Goal: Task Accomplishment & Management: Use online tool/utility

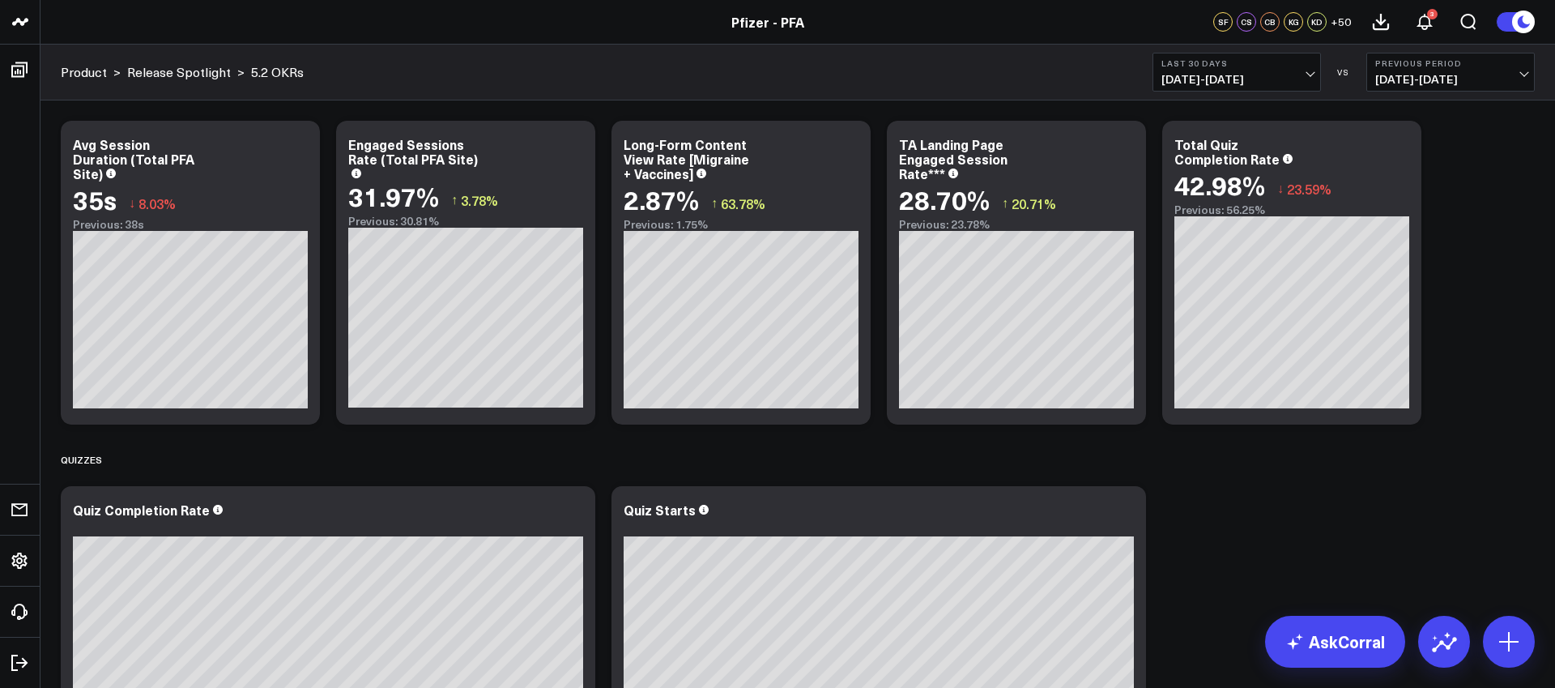
click at [1207, 79] on span "[DATE] - [DATE]" at bounding box center [1236, 79] width 151 height 13
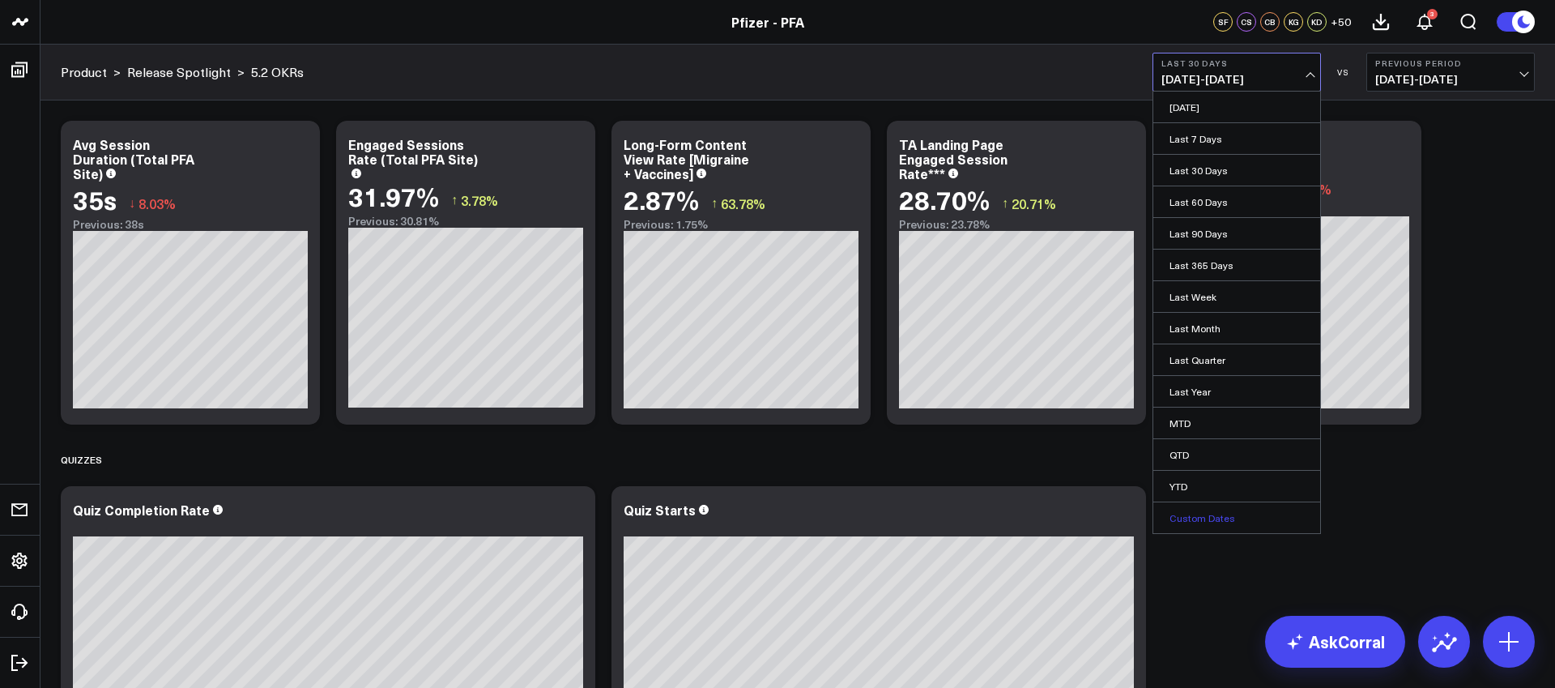
click at [1210, 518] on link "Custom Dates" at bounding box center [1236, 517] width 167 height 31
select select "8"
select select "2025"
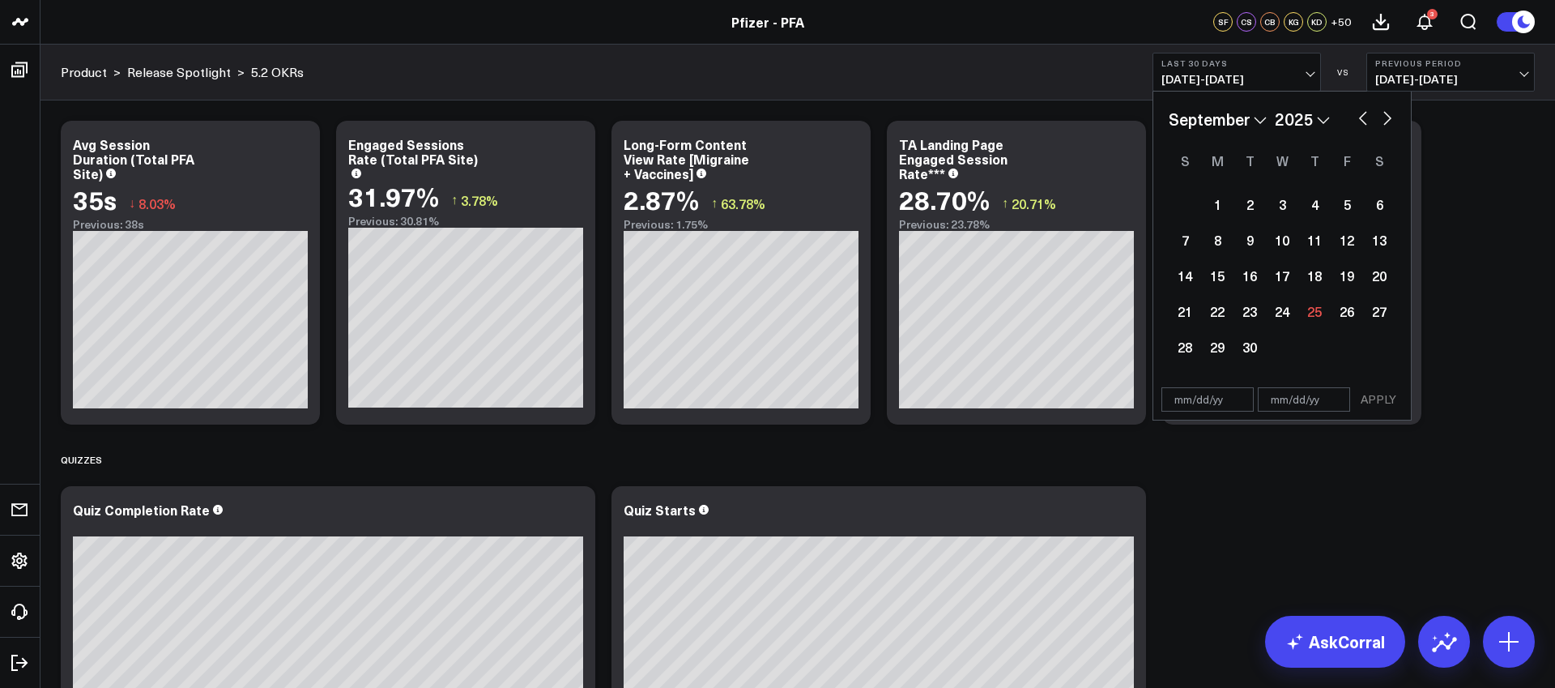
click at [1365, 119] on button "button" at bounding box center [1363, 116] width 16 height 19
select select "7"
select select "2025"
click at [1365, 119] on button "button" at bounding box center [1363, 116] width 16 height 19
select select "6"
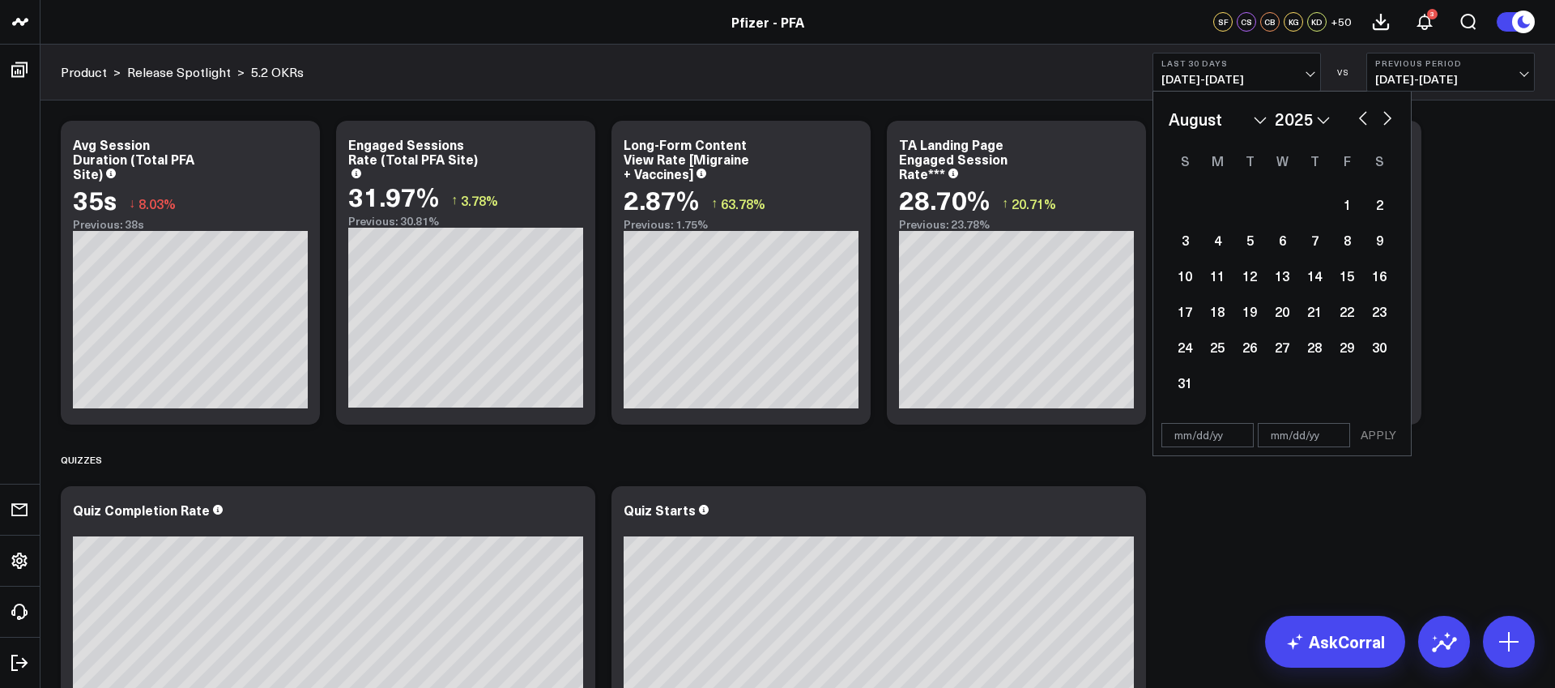
select select "2025"
click at [1365, 119] on button "button" at bounding box center [1363, 116] width 16 height 19
select select "5"
select select "2025"
click at [1365, 119] on button "button" at bounding box center [1363, 116] width 16 height 19
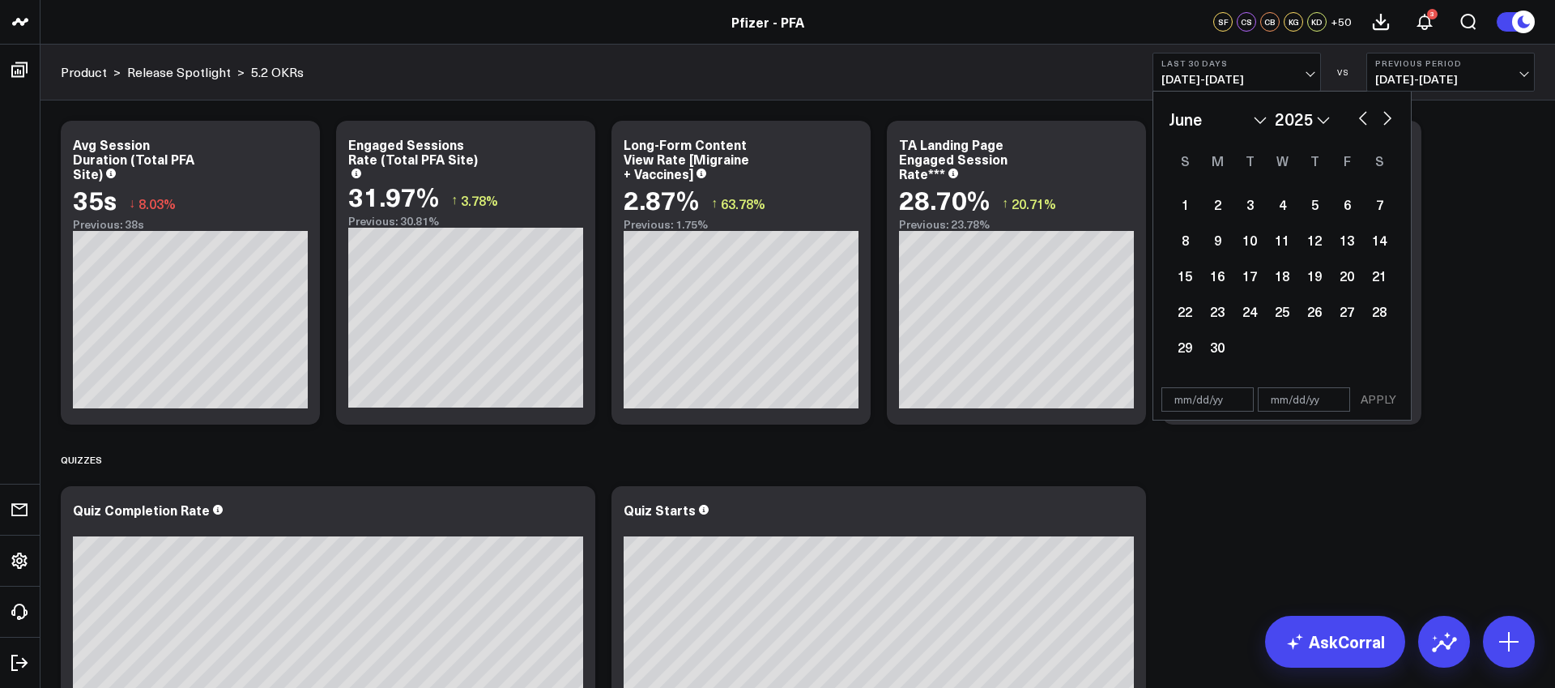
select select "4"
select select "2025"
click at [1365, 119] on button "button" at bounding box center [1363, 116] width 16 height 19
select select "3"
select select "2025"
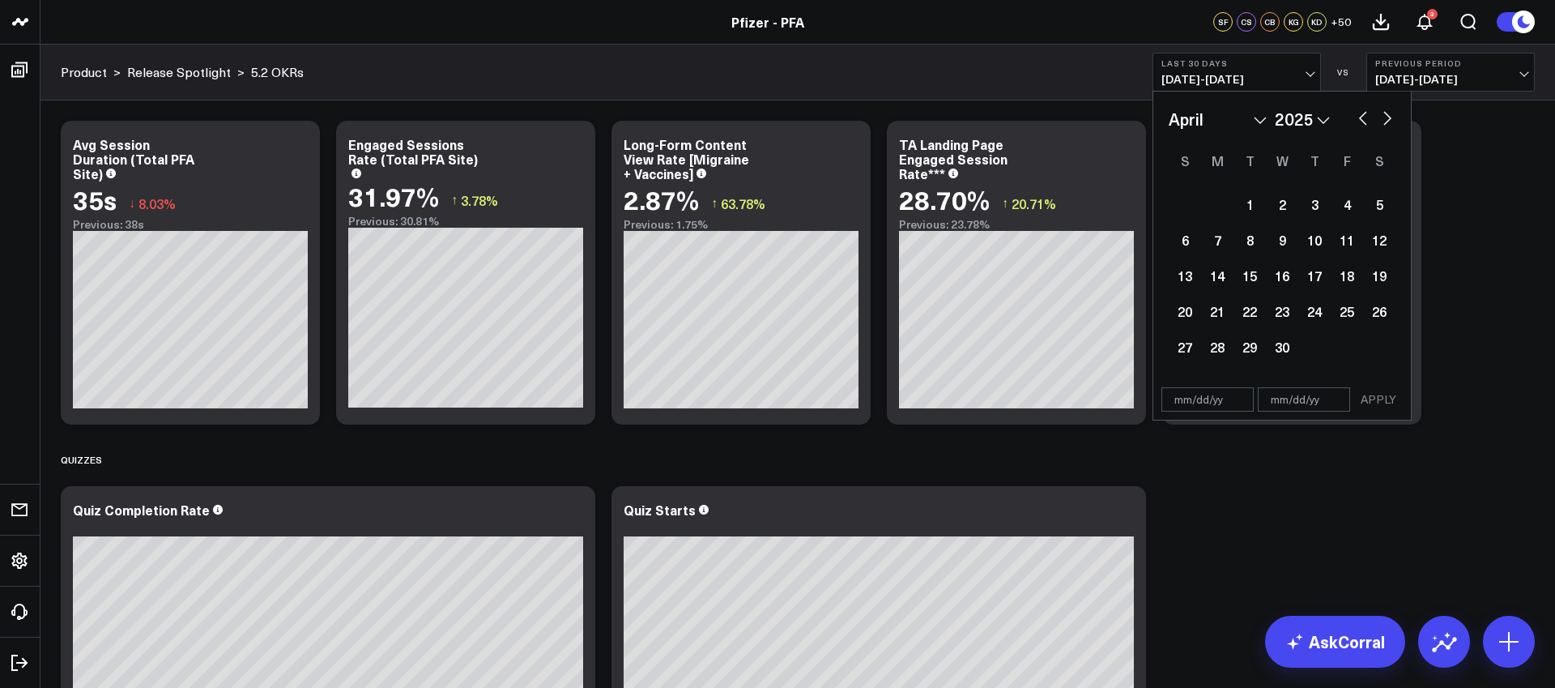
click at [1387, 120] on button "button" at bounding box center [1387, 116] width 16 height 19
select select "4"
select select "2025"
click at [1387, 120] on button "button" at bounding box center [1387, 116] width 16 height 19
select select "5"
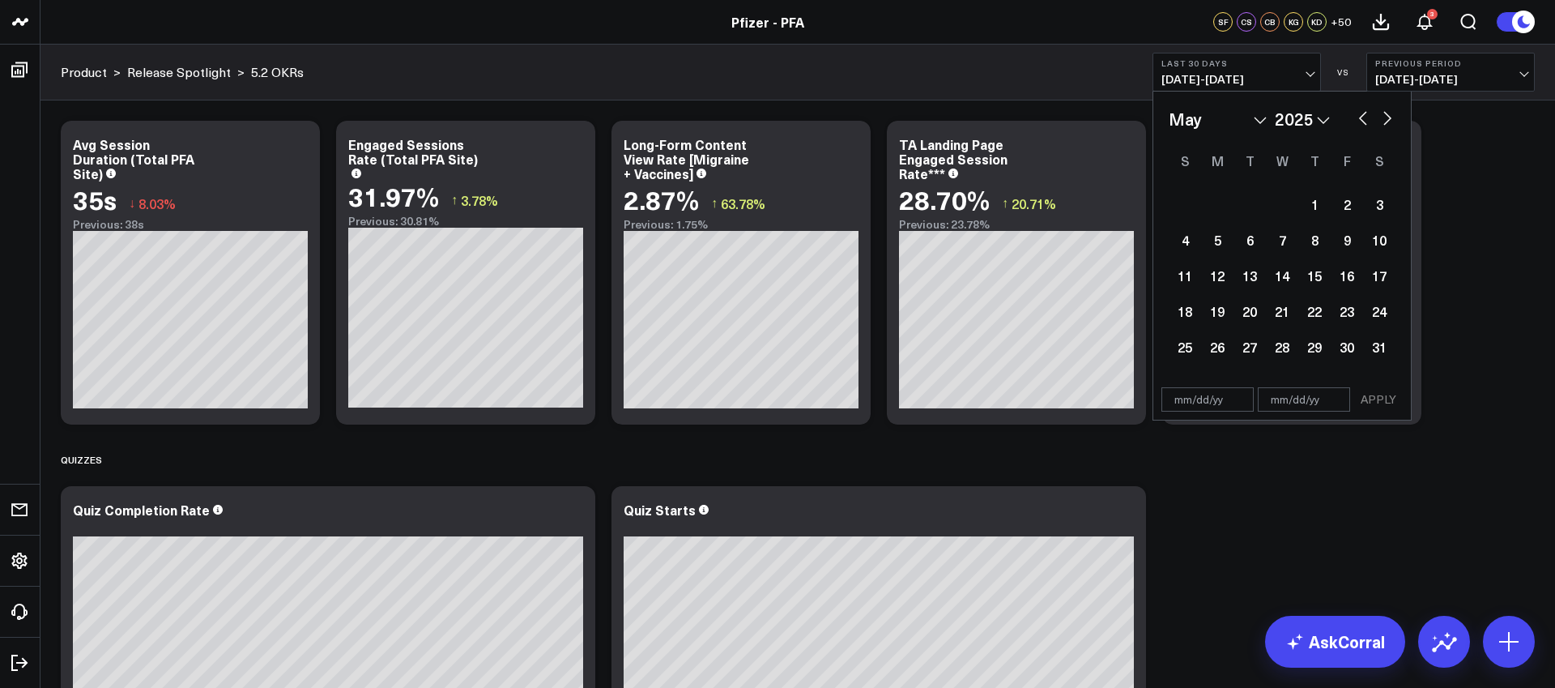
select select "2025"
click at [1392, 118] on button "button" at bounding box center [1387, 116] width 16 height 19
select select "6"
select select "2025"
click at [1387, 117] on button "button" at bounding box center [1387, 116] width 16 height 19
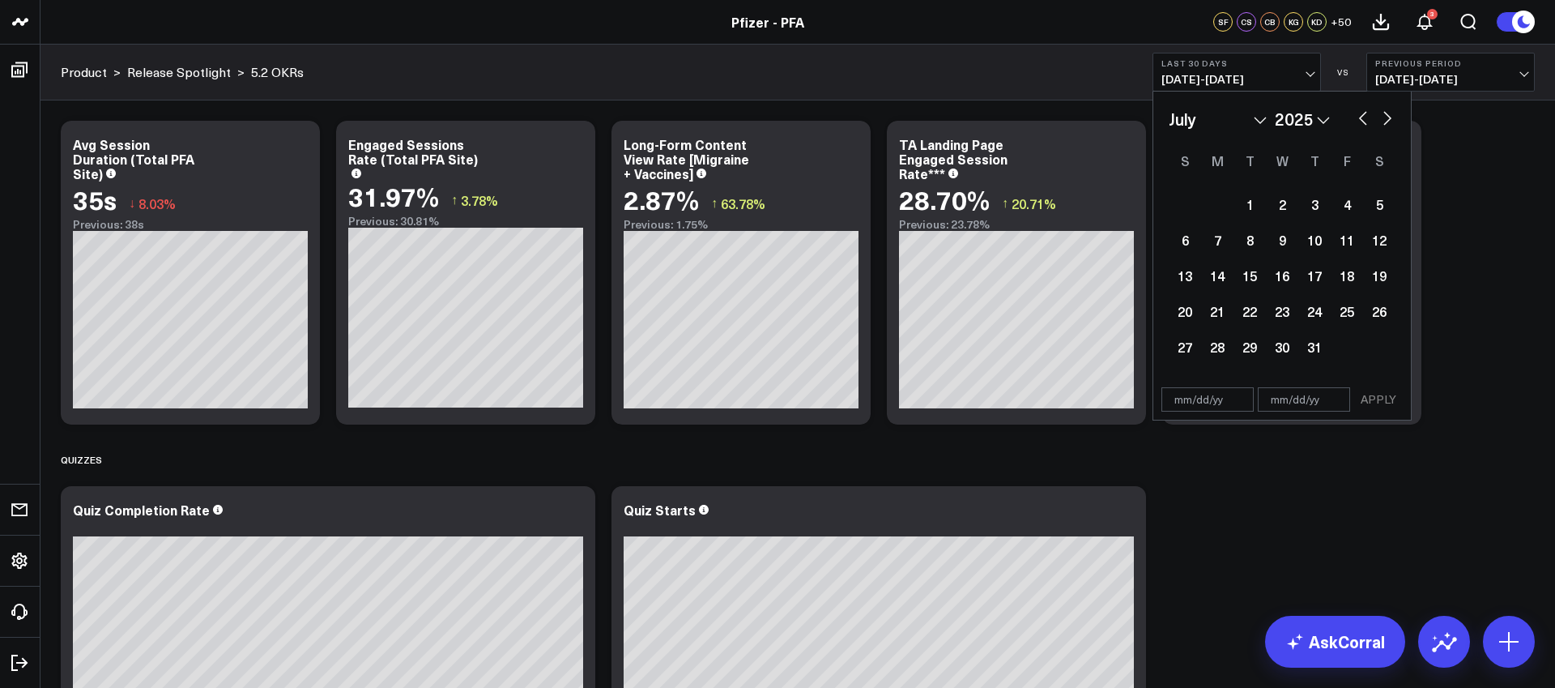
select select "7"
select select "2025"
click at [1289, 273] on div "13" at bounding box center [1282, 275] width 32 height 32
type input "[DATE]"
select select "7"
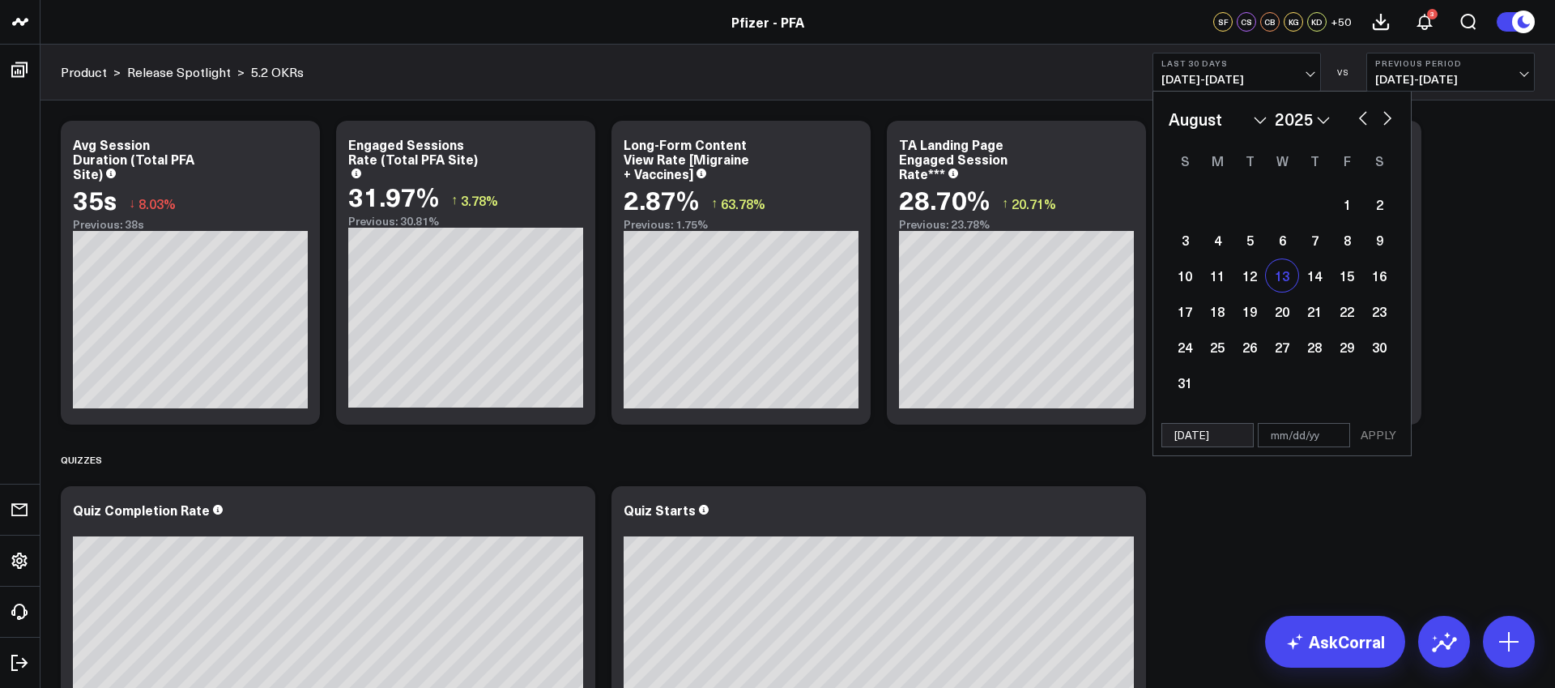
select select "2025"
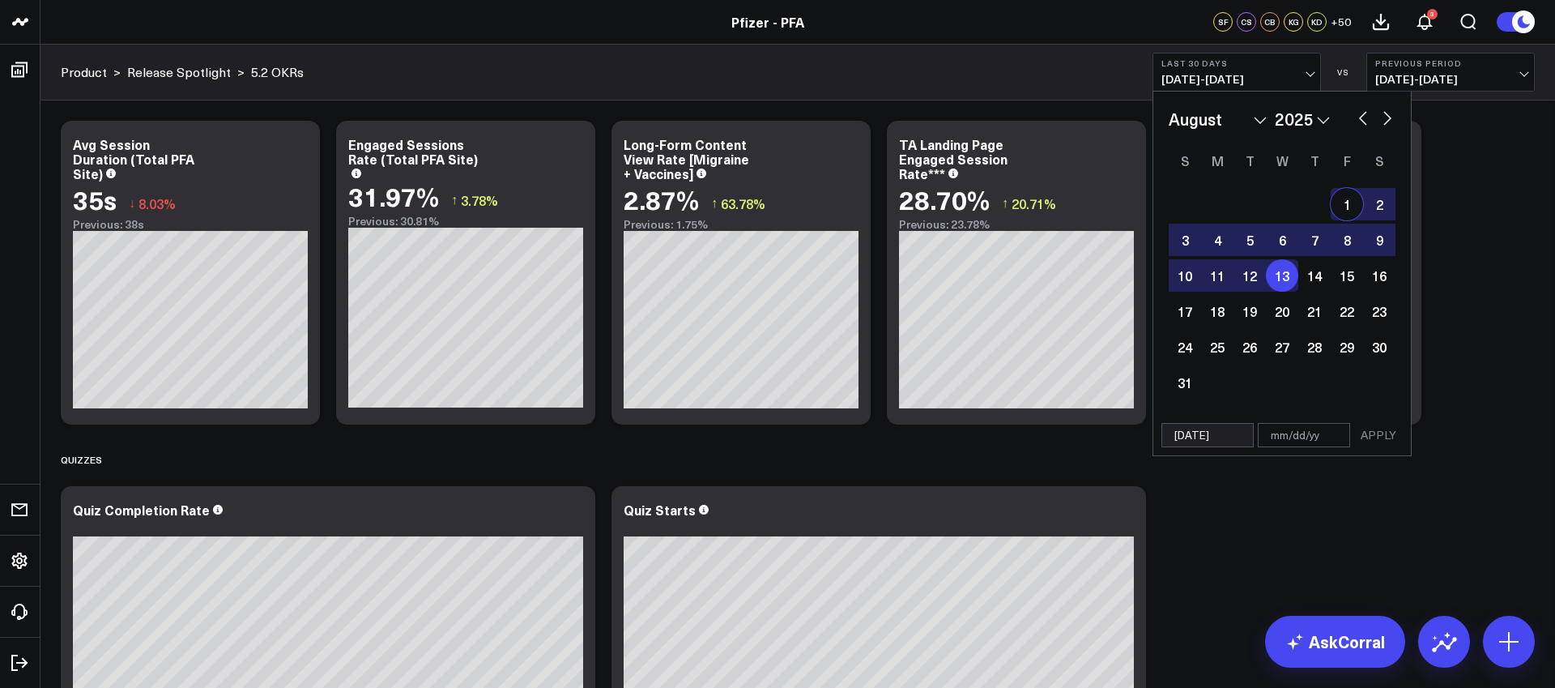
click at [1385, 121] on button "button" at bounding box center [1387, 116] width 16 height 19
select select "8"
select select "2025"
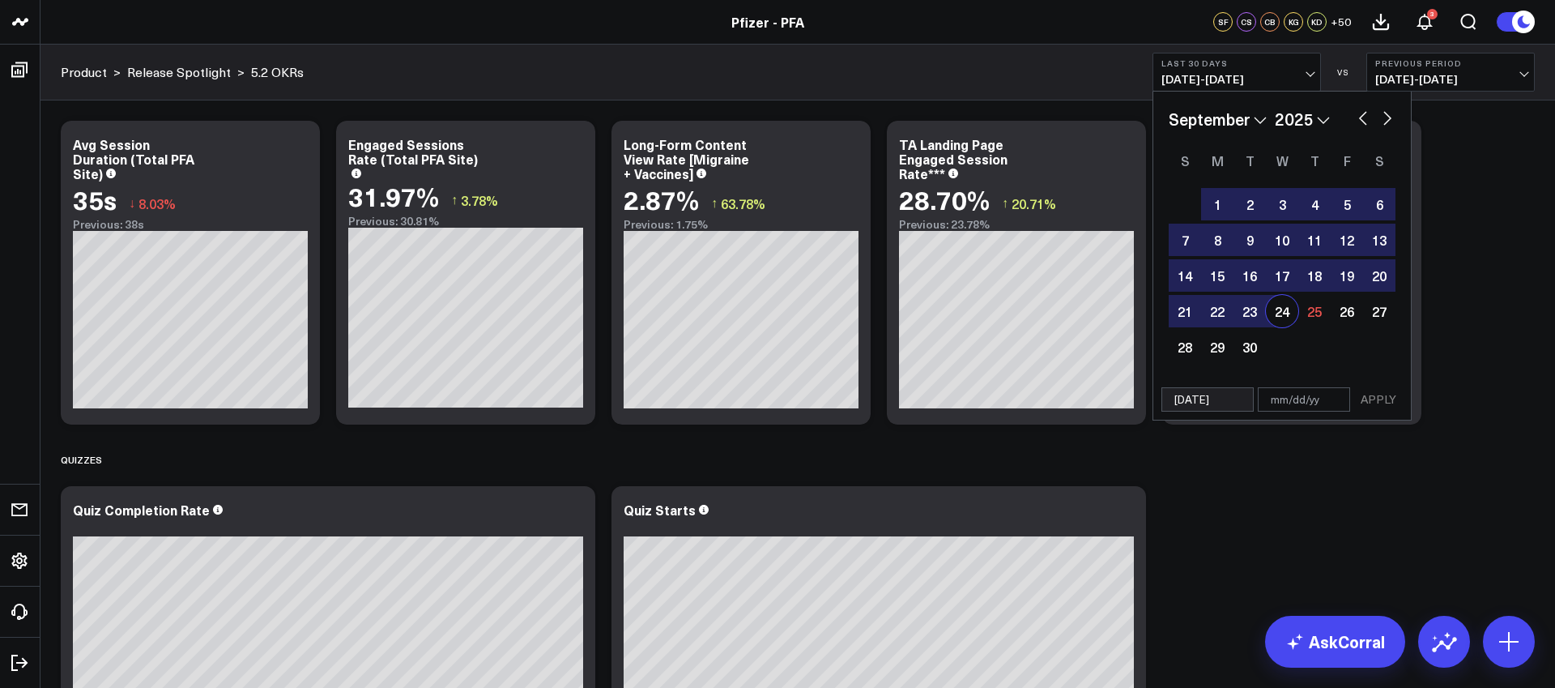
click at [1289, 308] on div "24" at bounding box center [1282, 311] width 32 height 32
type input "[DATE]"
select select "8"
select select "2025"
click at [1378, 403] on button "APPLY" at bounding box center [1378, 399] width 49 height 24
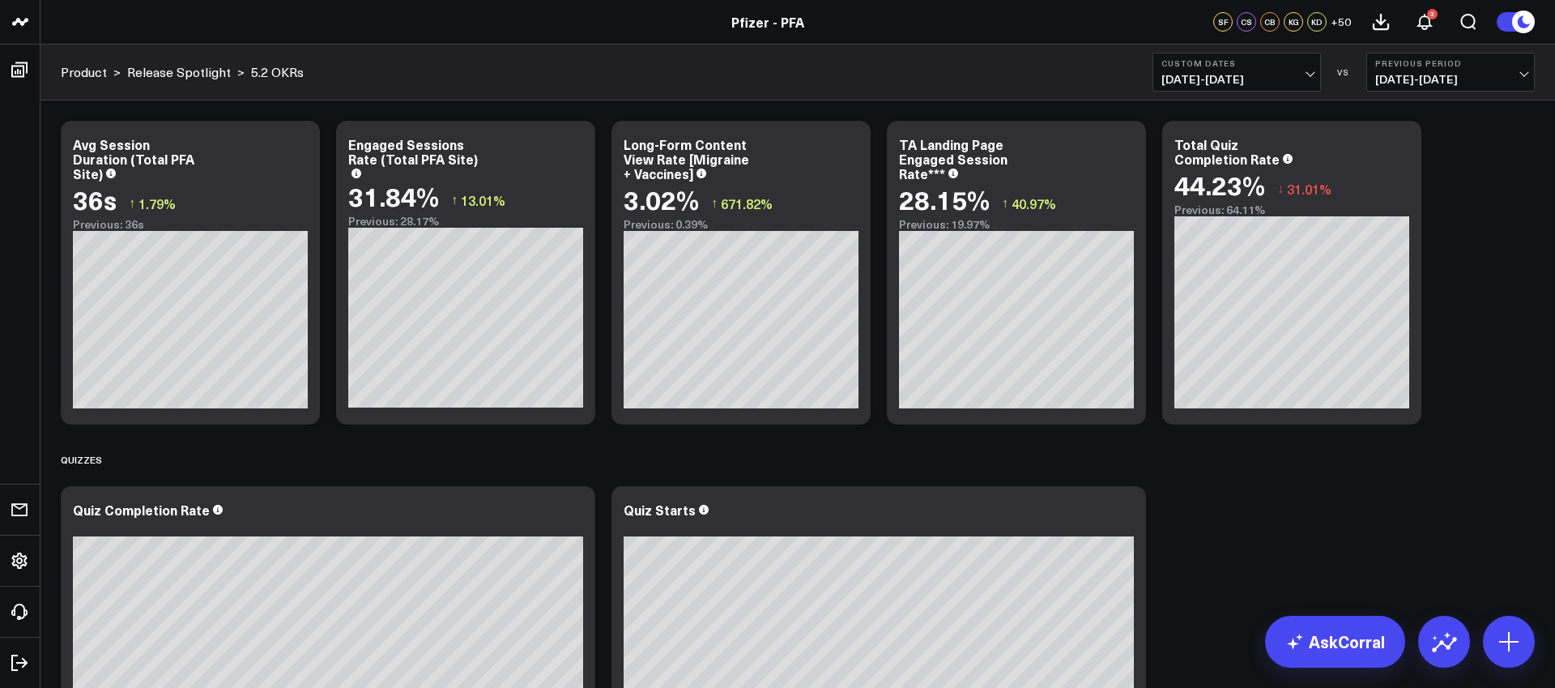
click at [1485, 68] on button "Previous Period [DATE] - [DATE]" at bounding box center [1450, 72] width 168 height 39
click at [1411, 173] on link "YoY" at bounding box center [1450, 170] width 167 height 31
click at [1395, 149] on icon at bounding box center [1399, 146] width 19 height 19
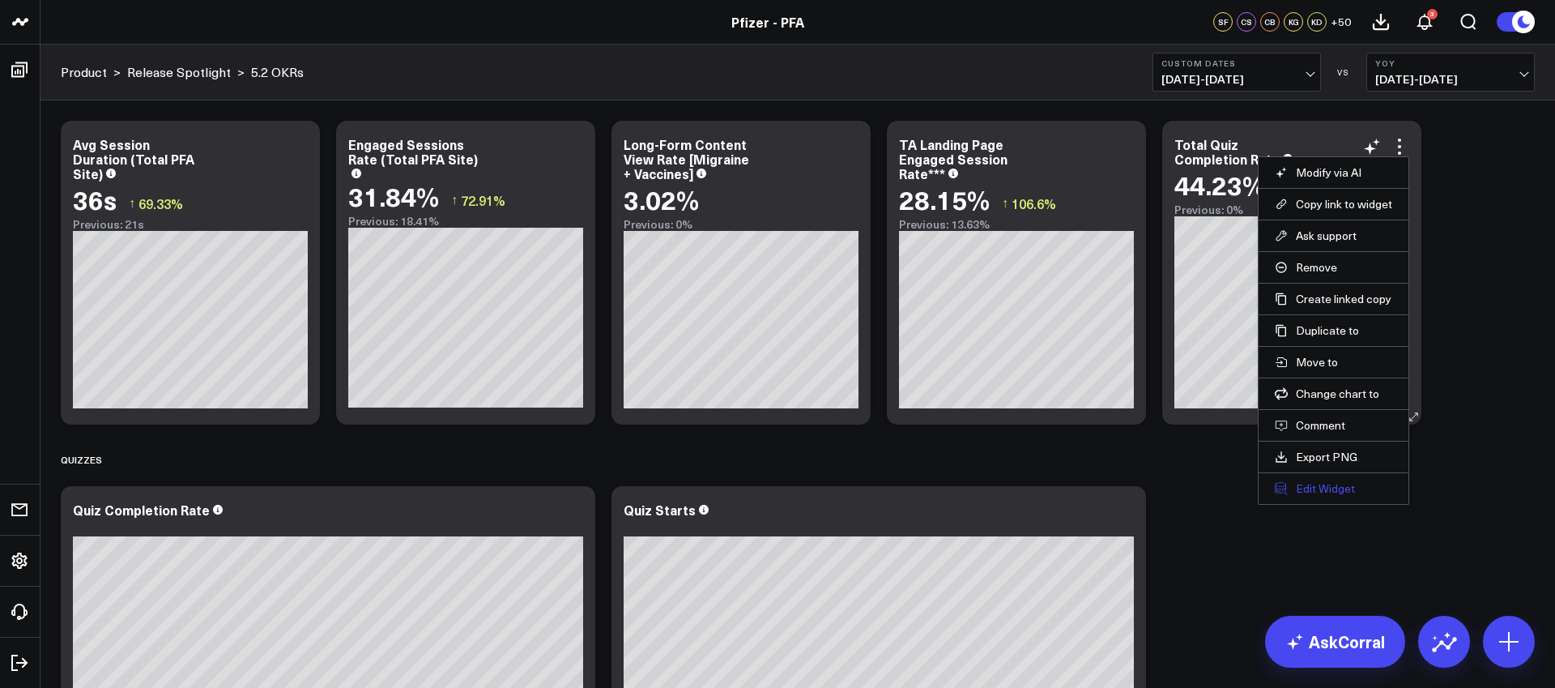
click at [1316, 490] on button "Edit Widget" at bounding box center [1333, 488] width 117 height 15
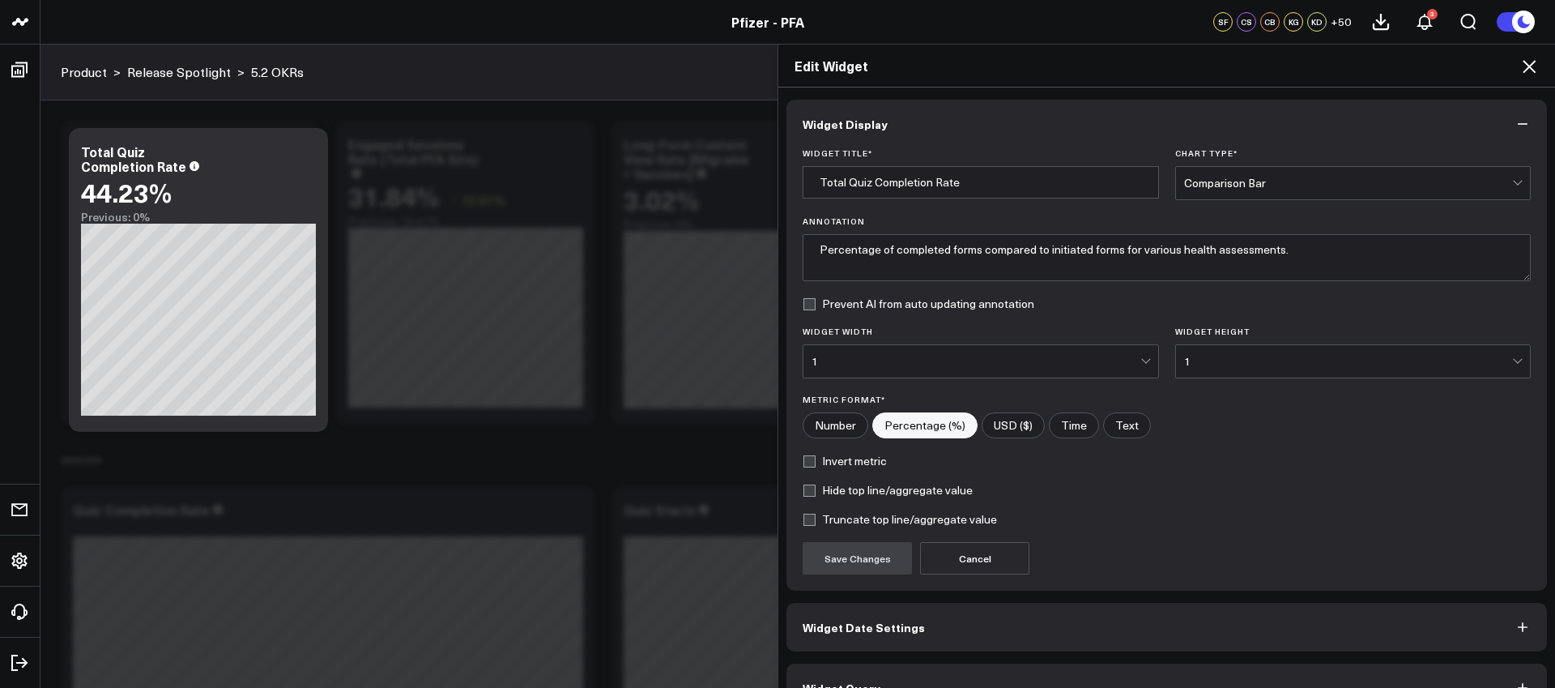
scroll to position [36, 0]
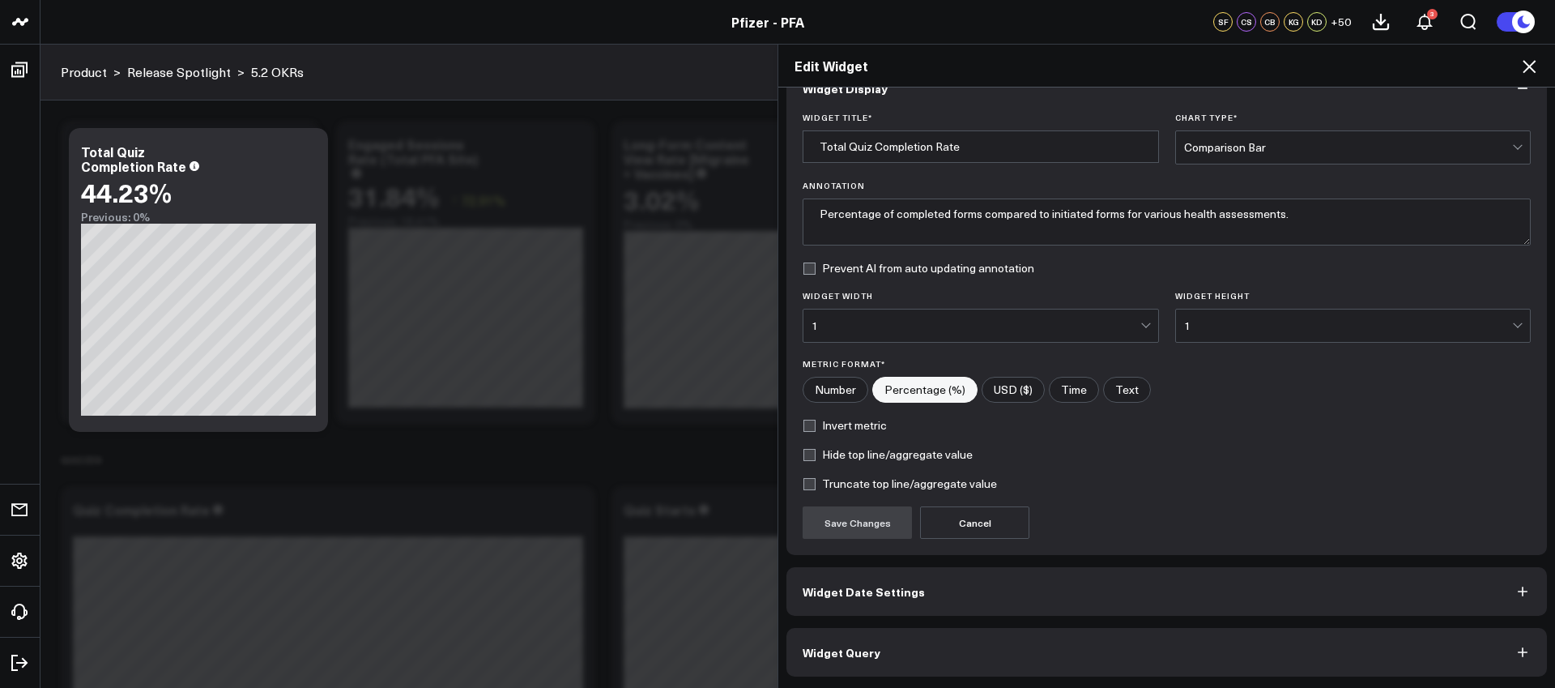
click at [1117, 656] on button "Widget Query" at bounding box center [1166, 652] width 760 height 49
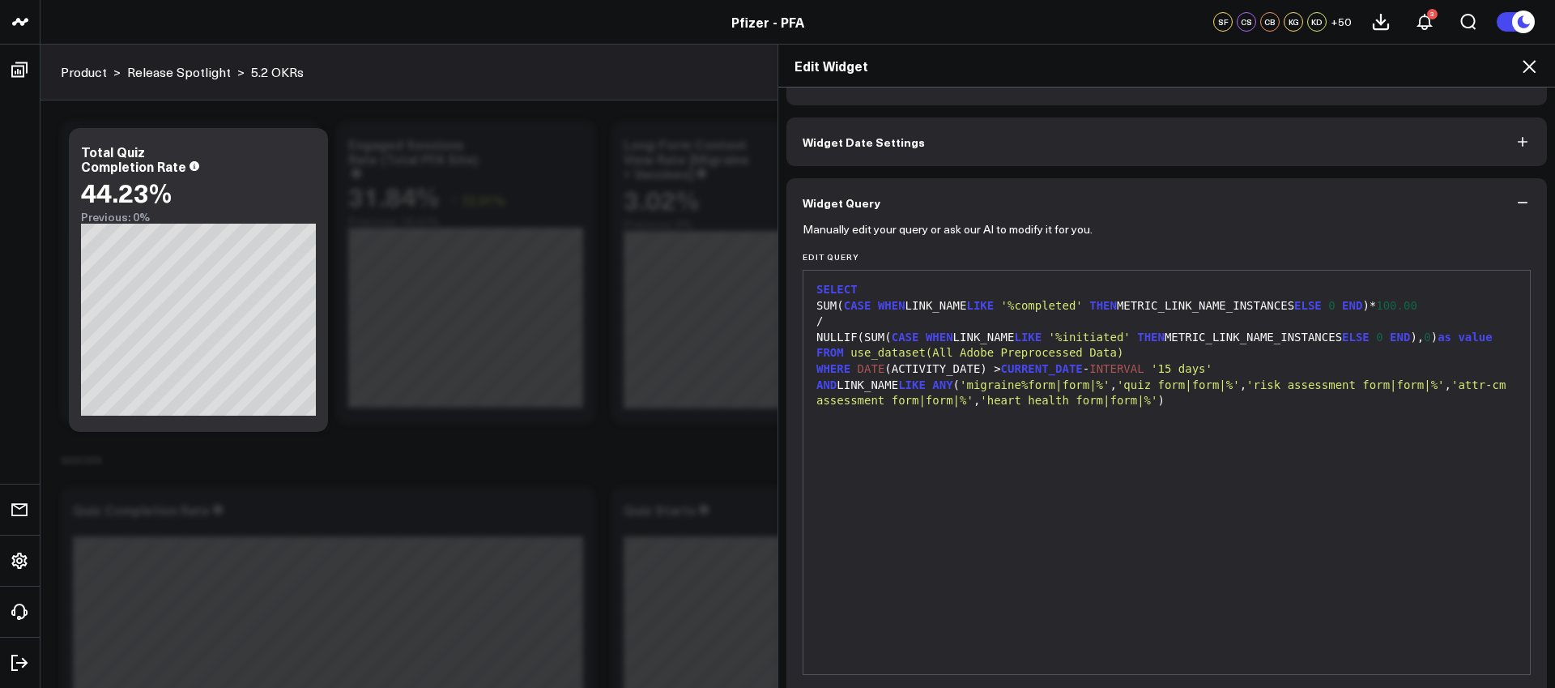
scroll to position [44, 0]
click at [1530, 62] on icon at bounding box center [1528, 66] width 19 height 19
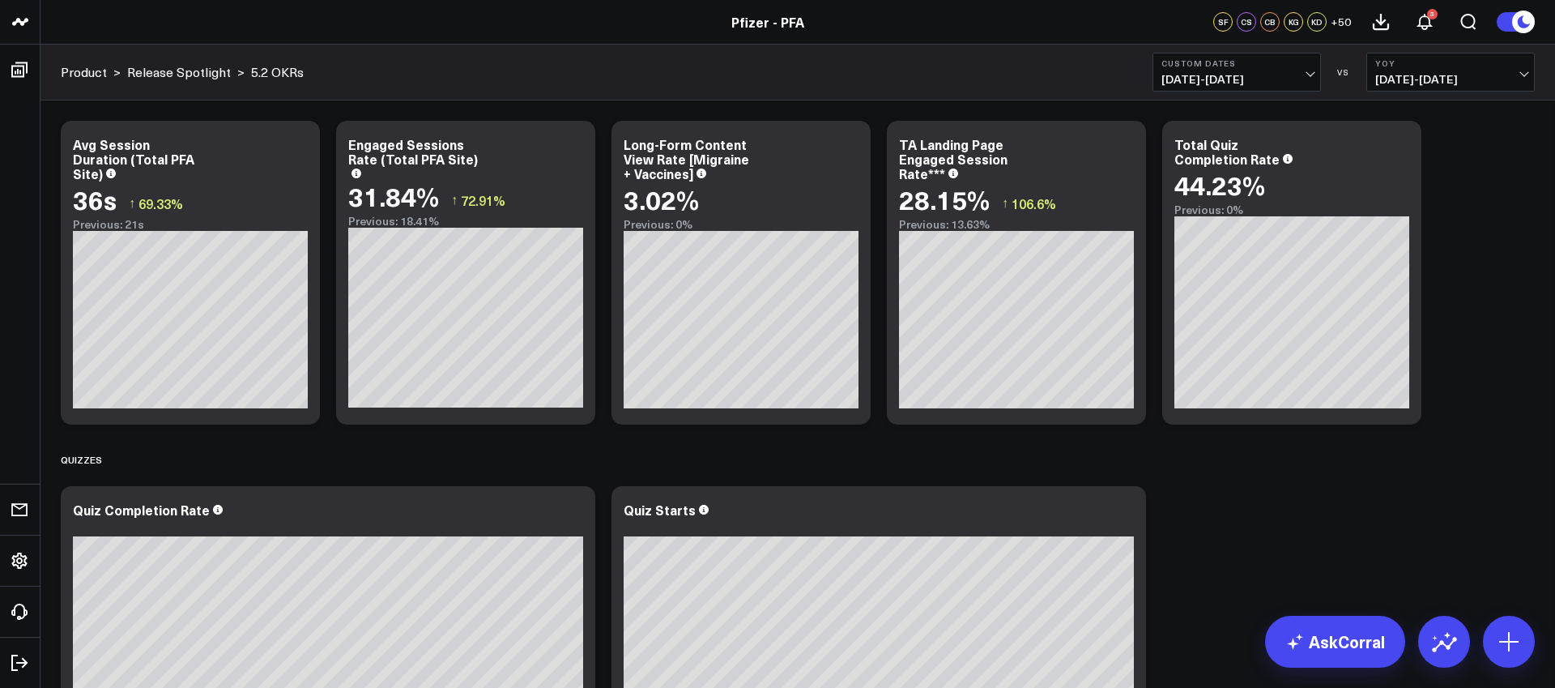
click at [1468, 207] on div "Modify via AI Copy link to widget Ask support Remove Create linked copy Executi…" at bounding box center [798, 615] width 1490 height 1005
